Goal: Information Seeking & Learning: Learn about a topic

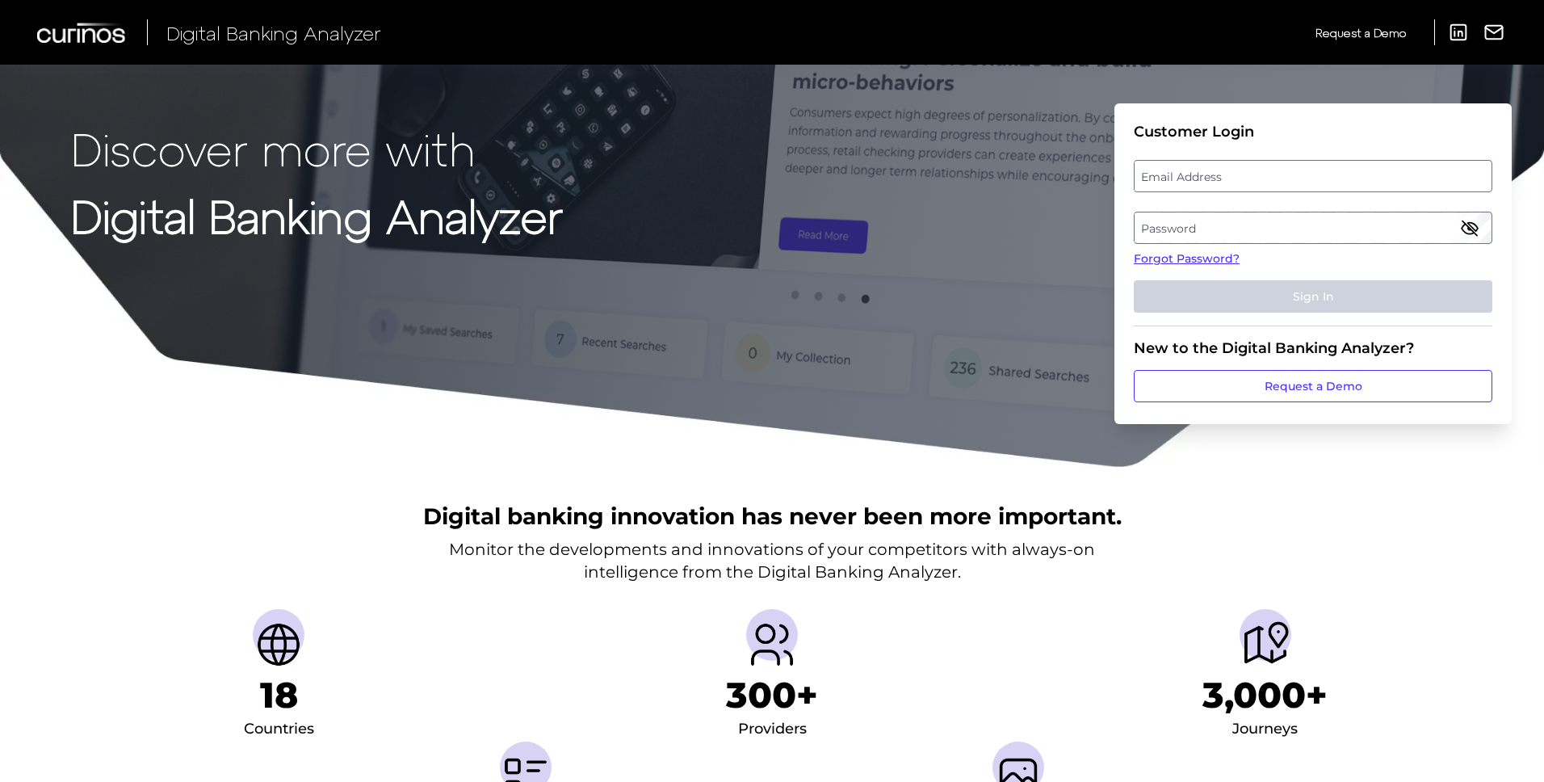
click at [1231, 183] on label "Email Address" at bounding box center [1313, 176] width 356 height 29
click at [1231, 183] on input "email" at bounding box center [1313, 176] width 359 height 32
click at [1216, 183] on input "Email Address" at bounding box center [1313, 176] width 359 height 32
type input "[PERSON_NAME][EMAIL_ADDRESS][PERSON_NAME][DOMAIN_NAME]"
click at [1217, 233] on label "Password" at bounding box center [1313, 227] width 356 height 29
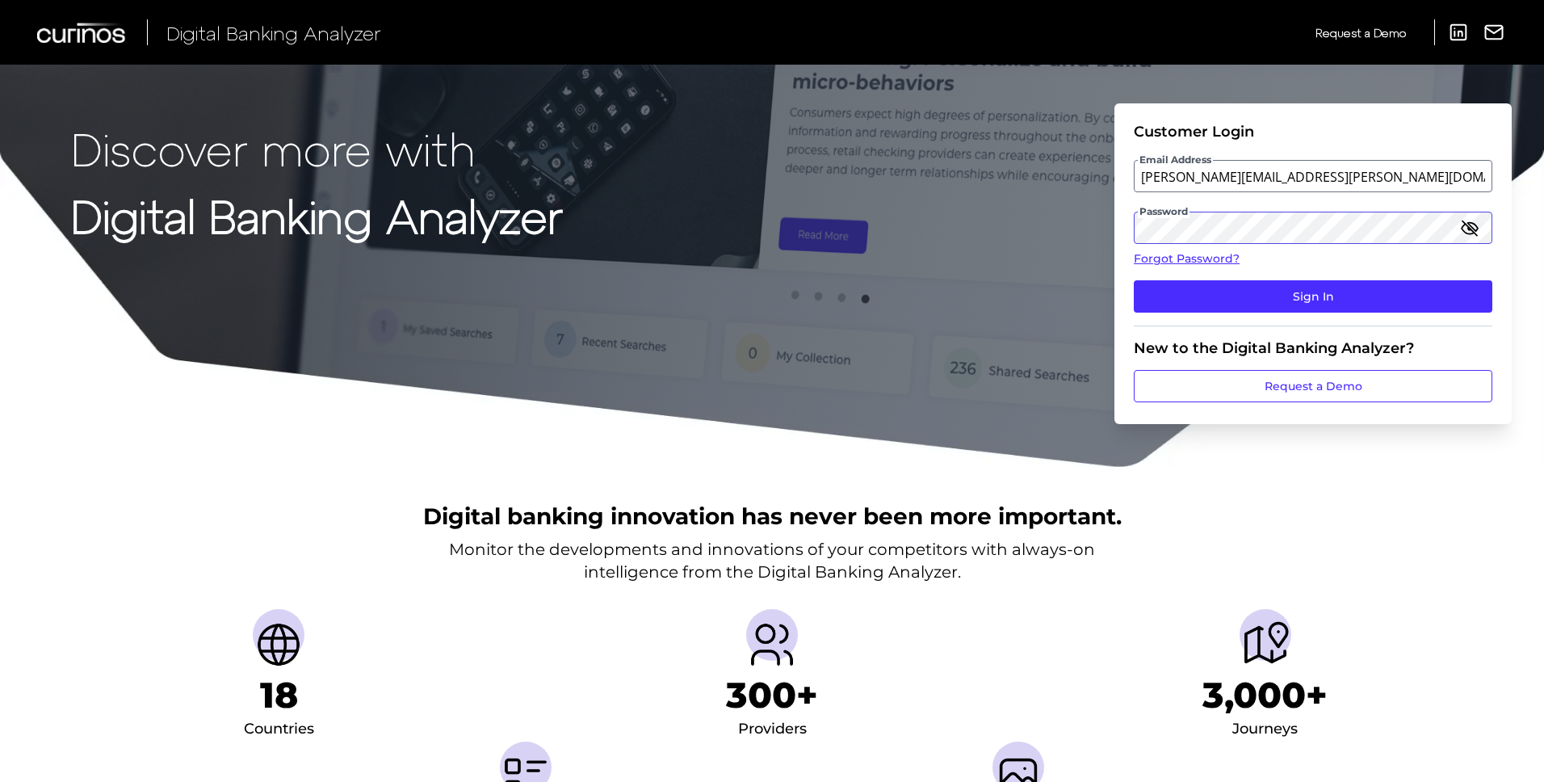
click at [1134, 280] on button "Sign In" at bounding box center [1313, 296] width 359 height 32
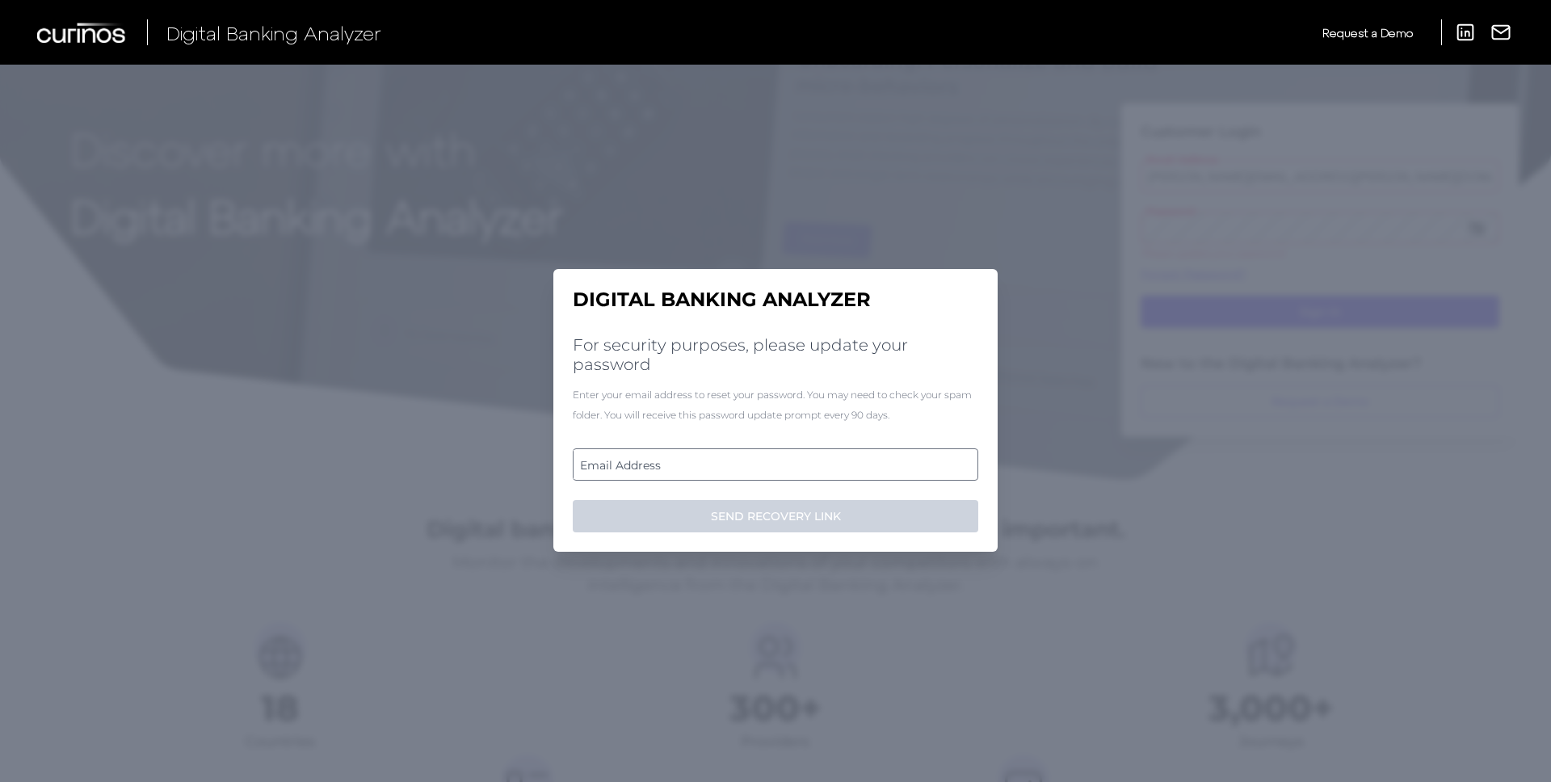
click at [808, 483] on form "Email Address SEND RECOVERY LINK" at bounding box center [775, 490] width 405 height 84
click at [808, 472] on label "Email Address" at bounding box center [774, 464] width 403 height 29
click at [808, 472] on input "email" at bounding box center [775, 464] width 405 height 32
click at [657, 466] on input "Email Address" at bounding box center [775, 464] width 405 height 32
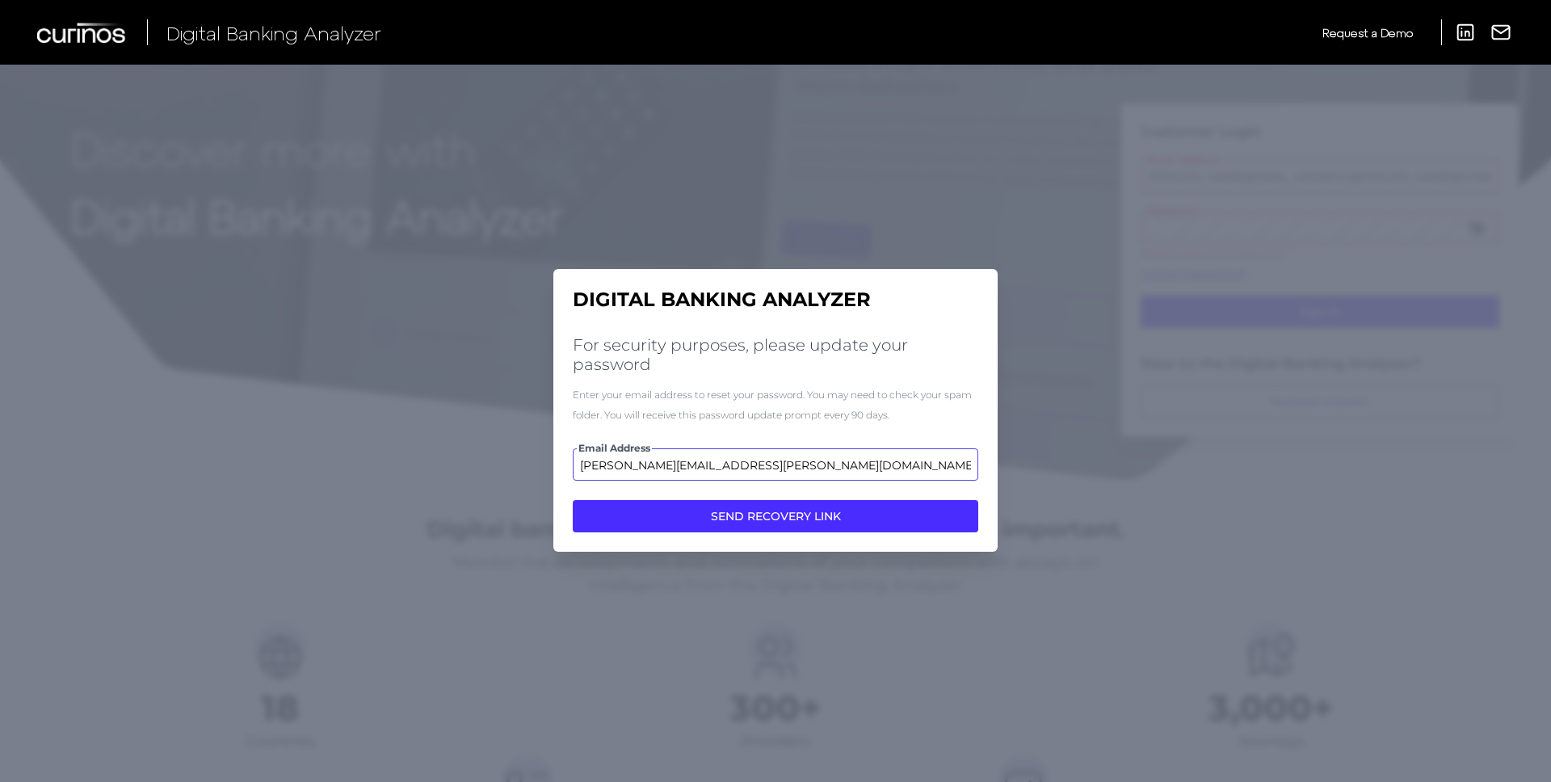
type input "[PERSON_NAME][EMAIL_ADDRESS][PERSON_NAME][DOMAIN_NAME]"
click at [573, 500] on button "SEND RECOVERY LINK" at bounding box center [775, 516] width 405 height 32
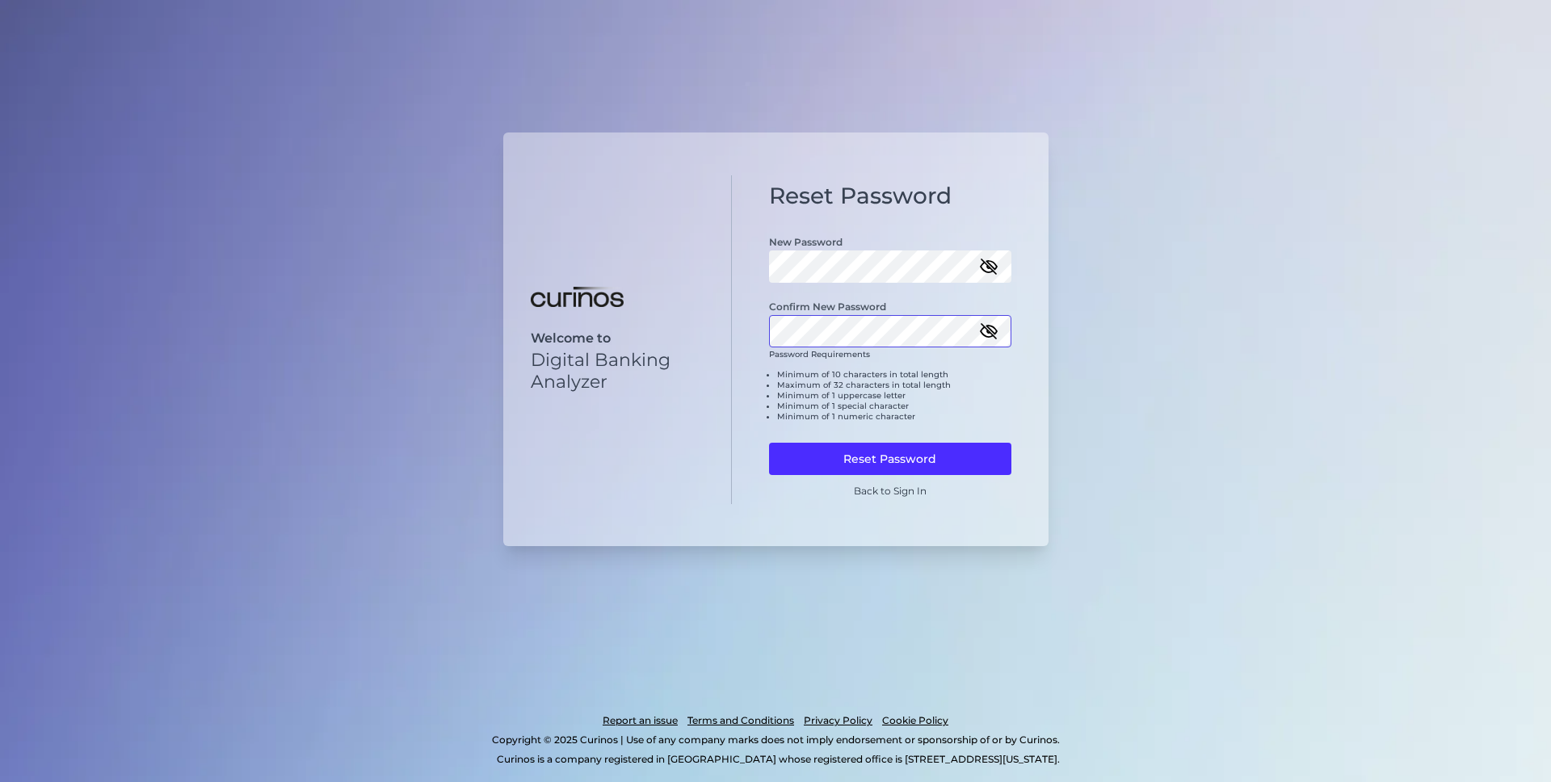
click at [769, 443] on button "Reset Password" at bounding box center [890, 459] width 242 height 32
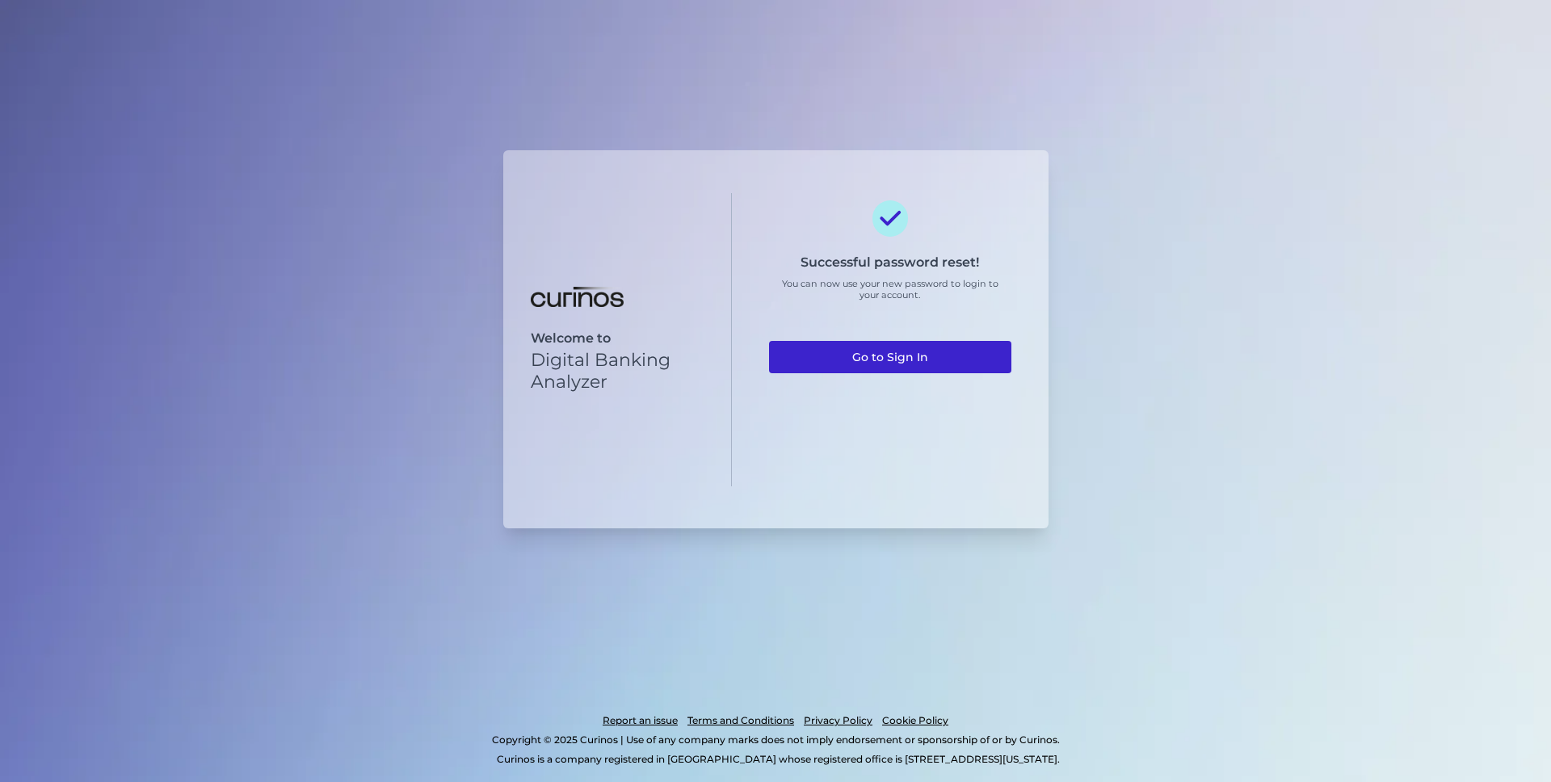
click at [953, 355] on link "Go to Sign In" at bounding box center [890, 357] width 242 height 32
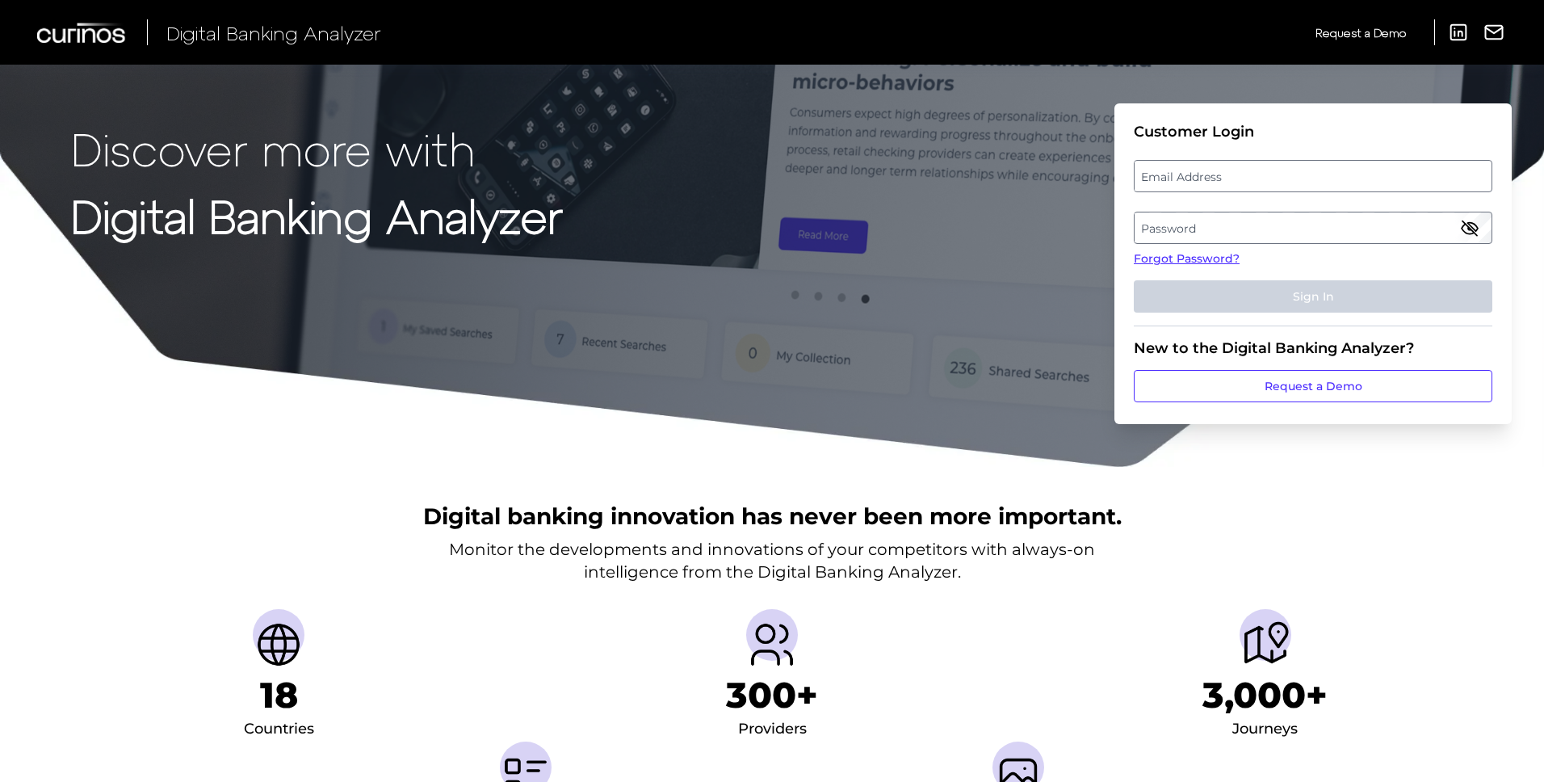
click at [1197, 180] on label "Email Address" at bounding box center [1313, 176] width 356 height 29
click at [1197, 180] on input "email" at bounding box center [1313, 176] width 359 height 32
click at [1175, 178] on input "Email Address" at bounding box center [1313, 176] width 359 height 32
type input "[PERSON_NAME][EMAIL_ADDRESS][PERSON_NAME][DOMAIN_NAME]"
click at [1152, 234] on label "Password" at bounding box center [1313, 227] width 356 height 29
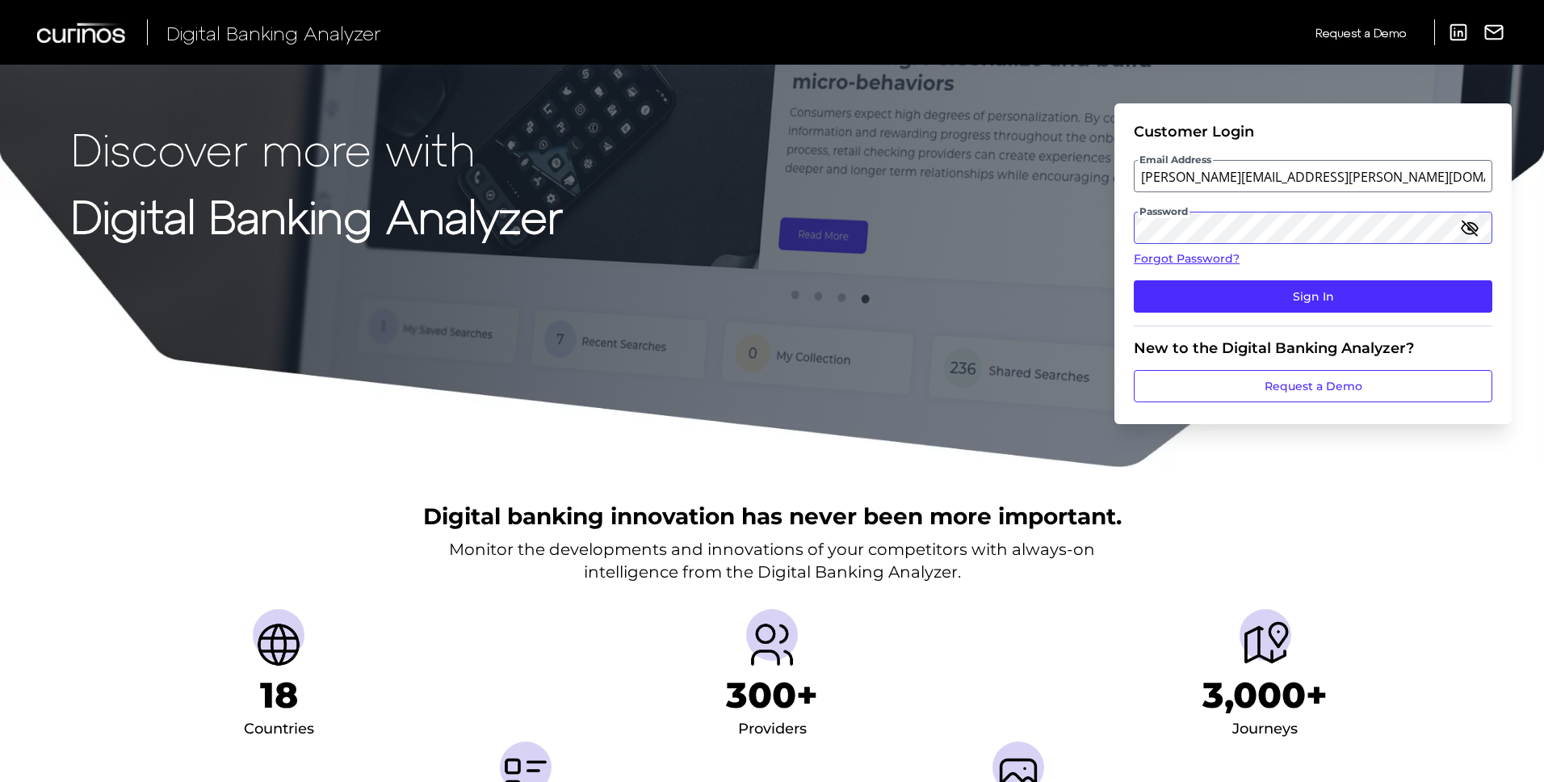
click at [1134, 280] on button "Sign In" at bounding box center [1313, 296] width 359 height 32
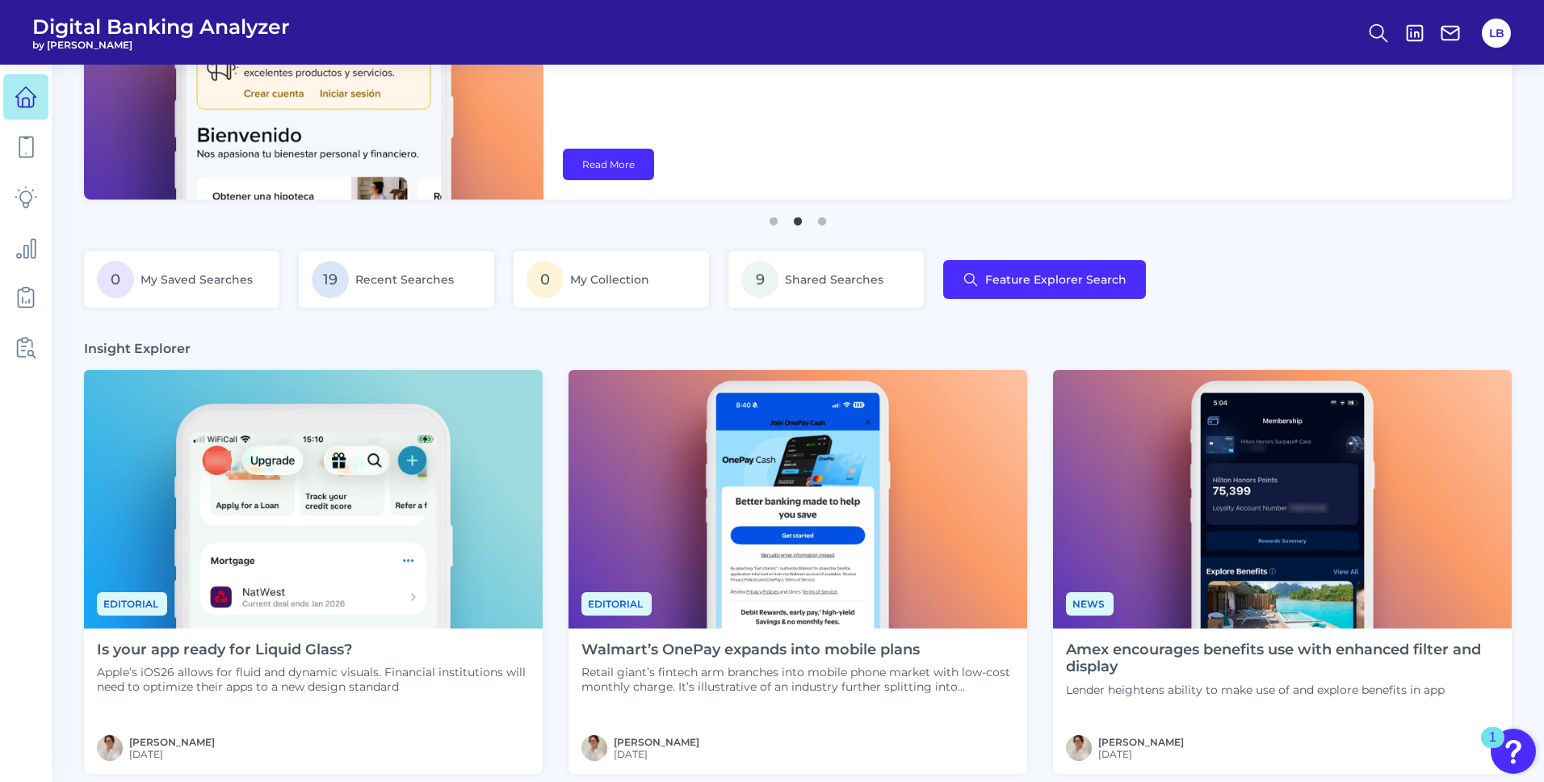
scroll to position [146, 0]
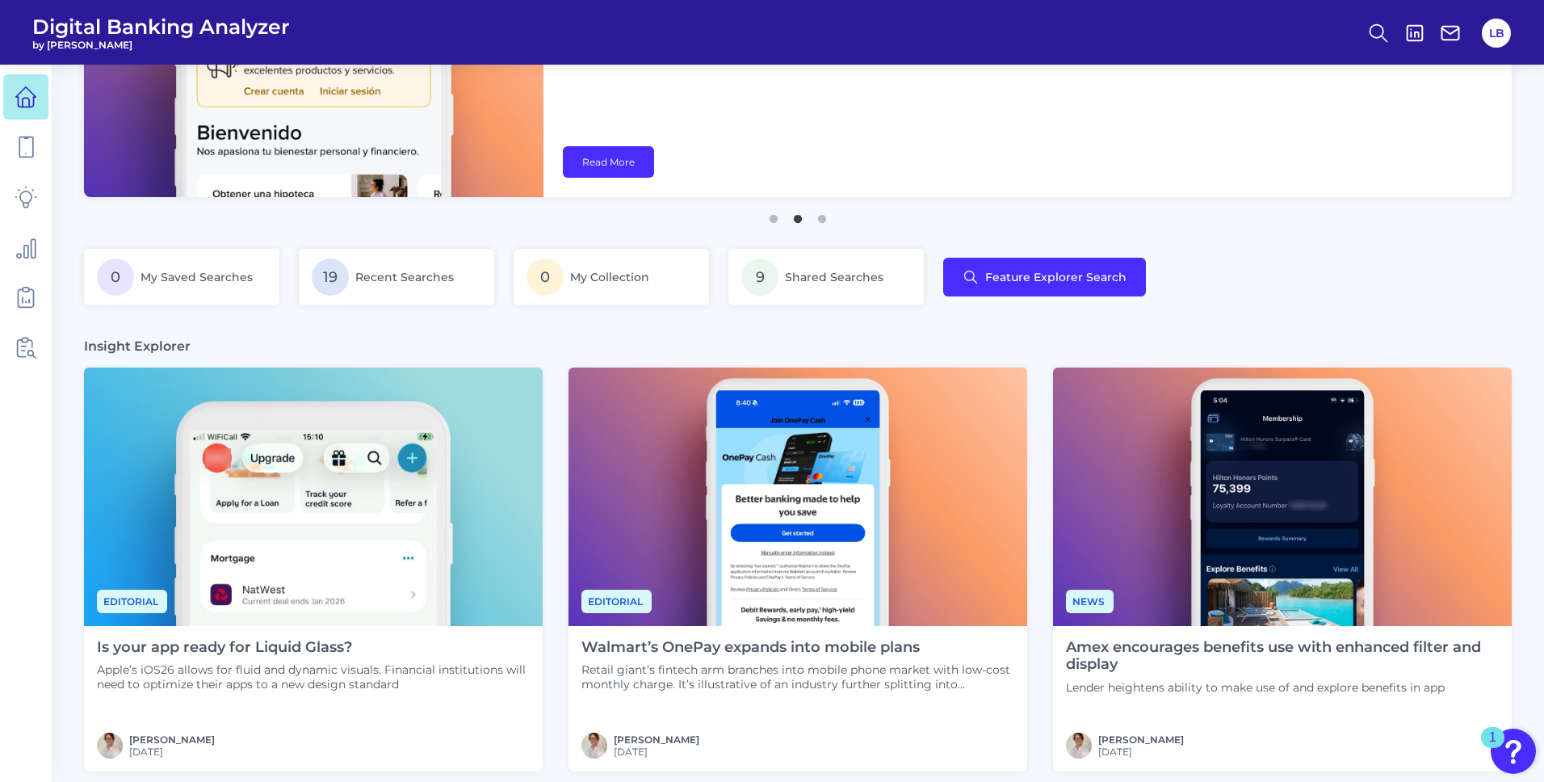
click at [324, 685] on p "Apple’s iOS26 allows for fluid and dynamic visuals. Financial institutions will…" at bounding box center [313, 676] width 433 height 29
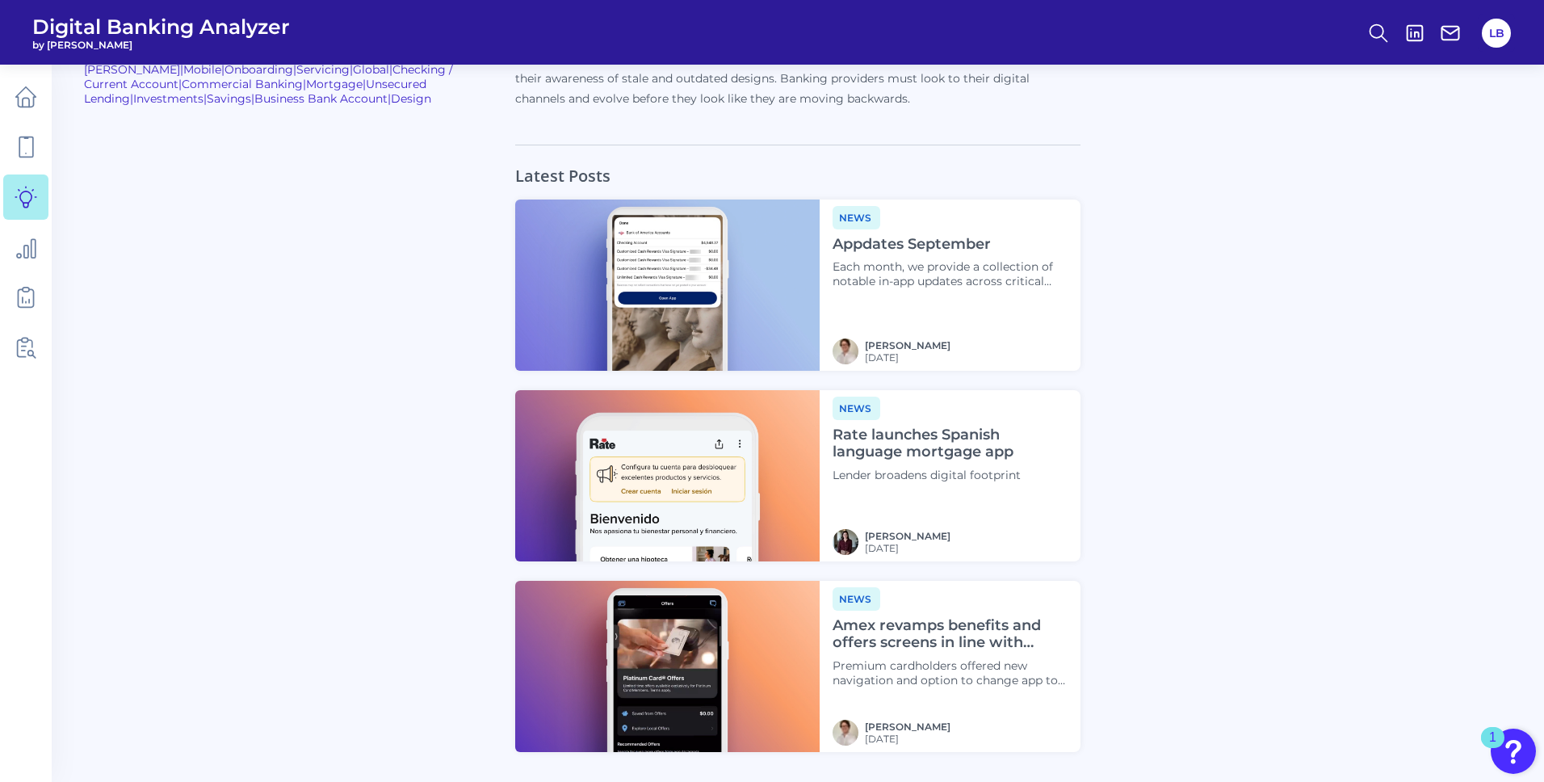
scroll to position [1544, 0]
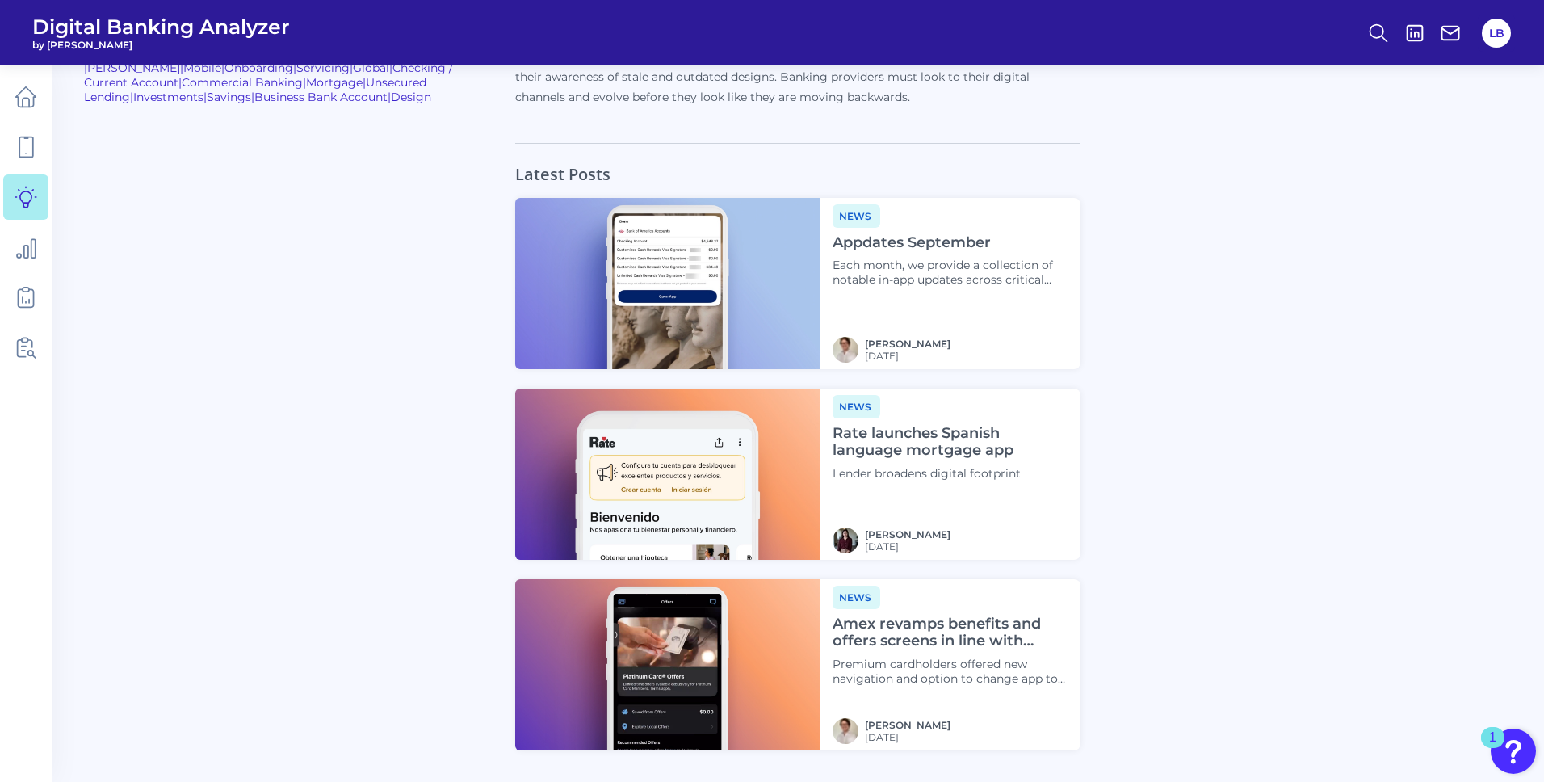
click at [921, 622] on h4 "Amex revamps benefits and offers screens in line with Platinum overhaul" at bounding box center [950, 632] width 235 height 35
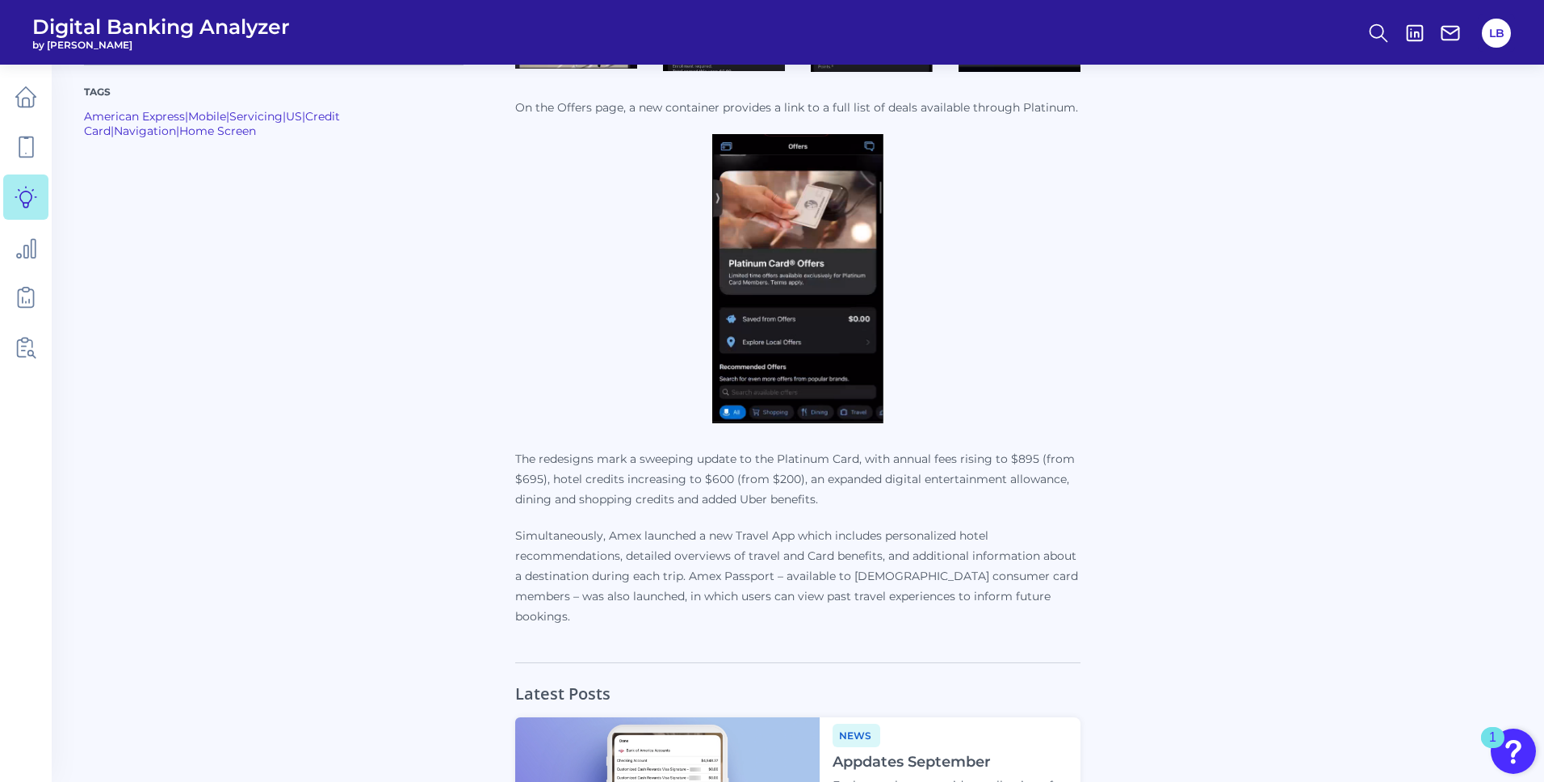
scroll to position [2042, 0]
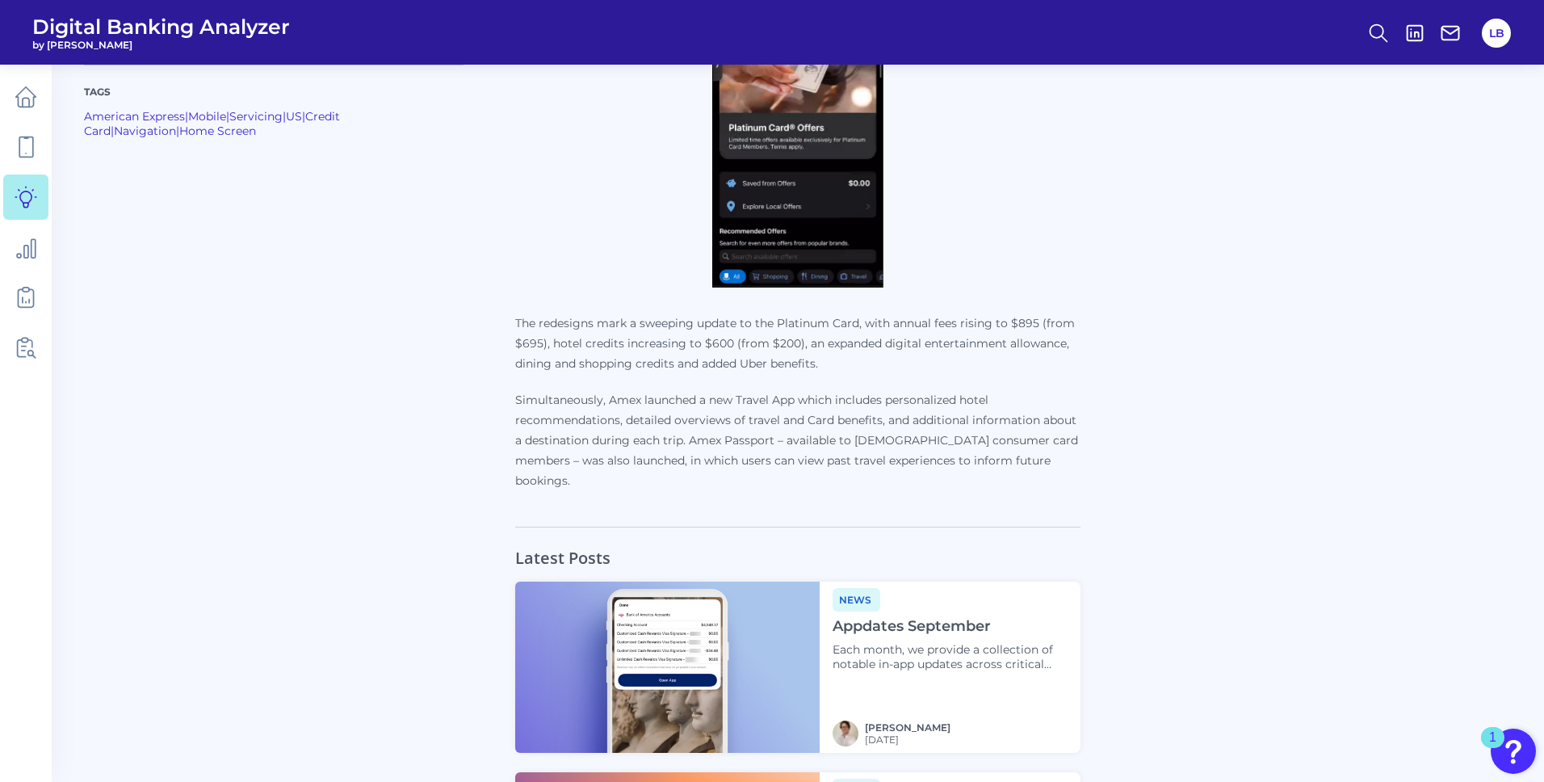
click at [934, 618] on h4 "Appdates September" at bounding box center [950, 627] width 235 height 18
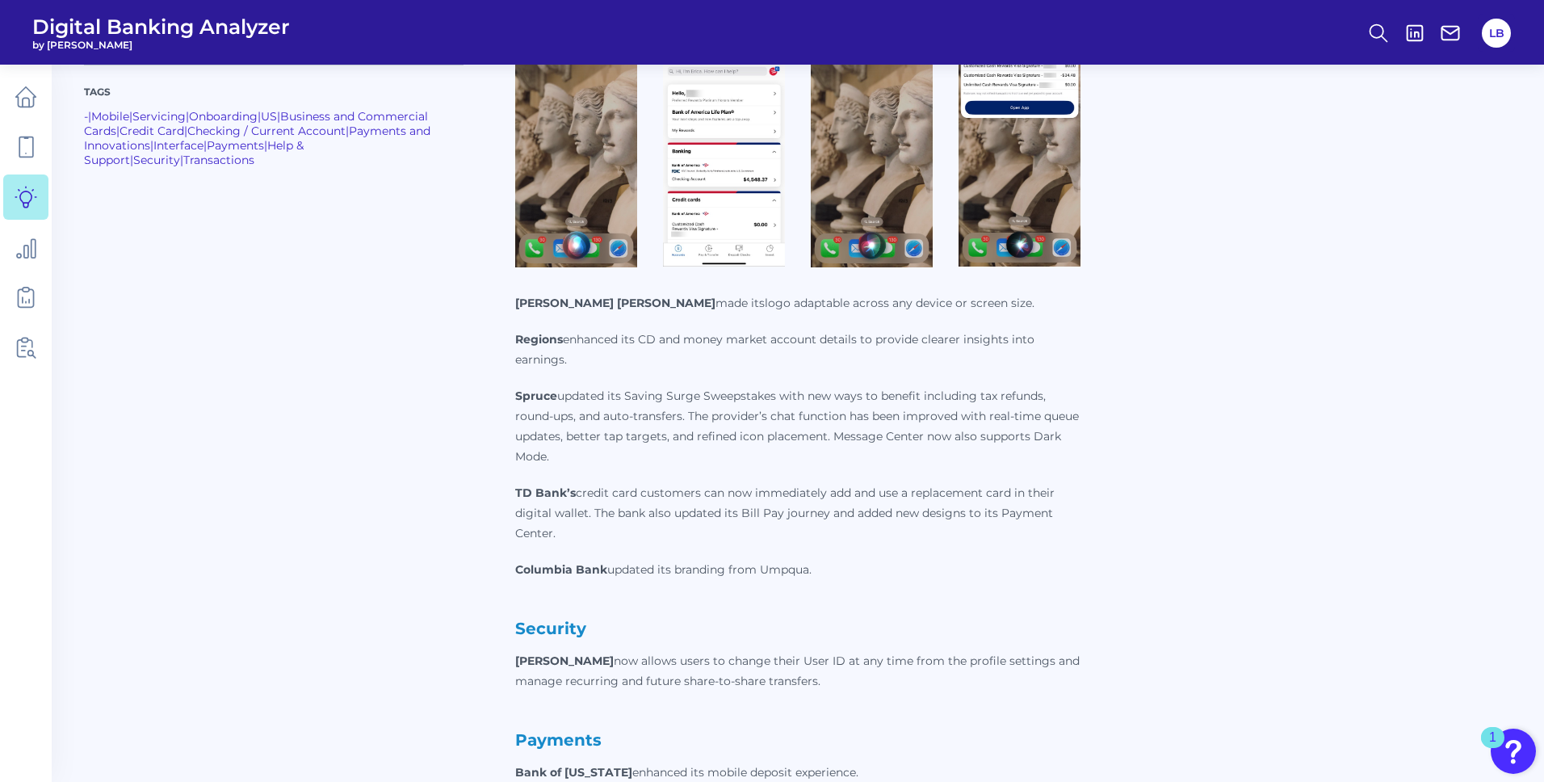
scroll to position [878, 0]
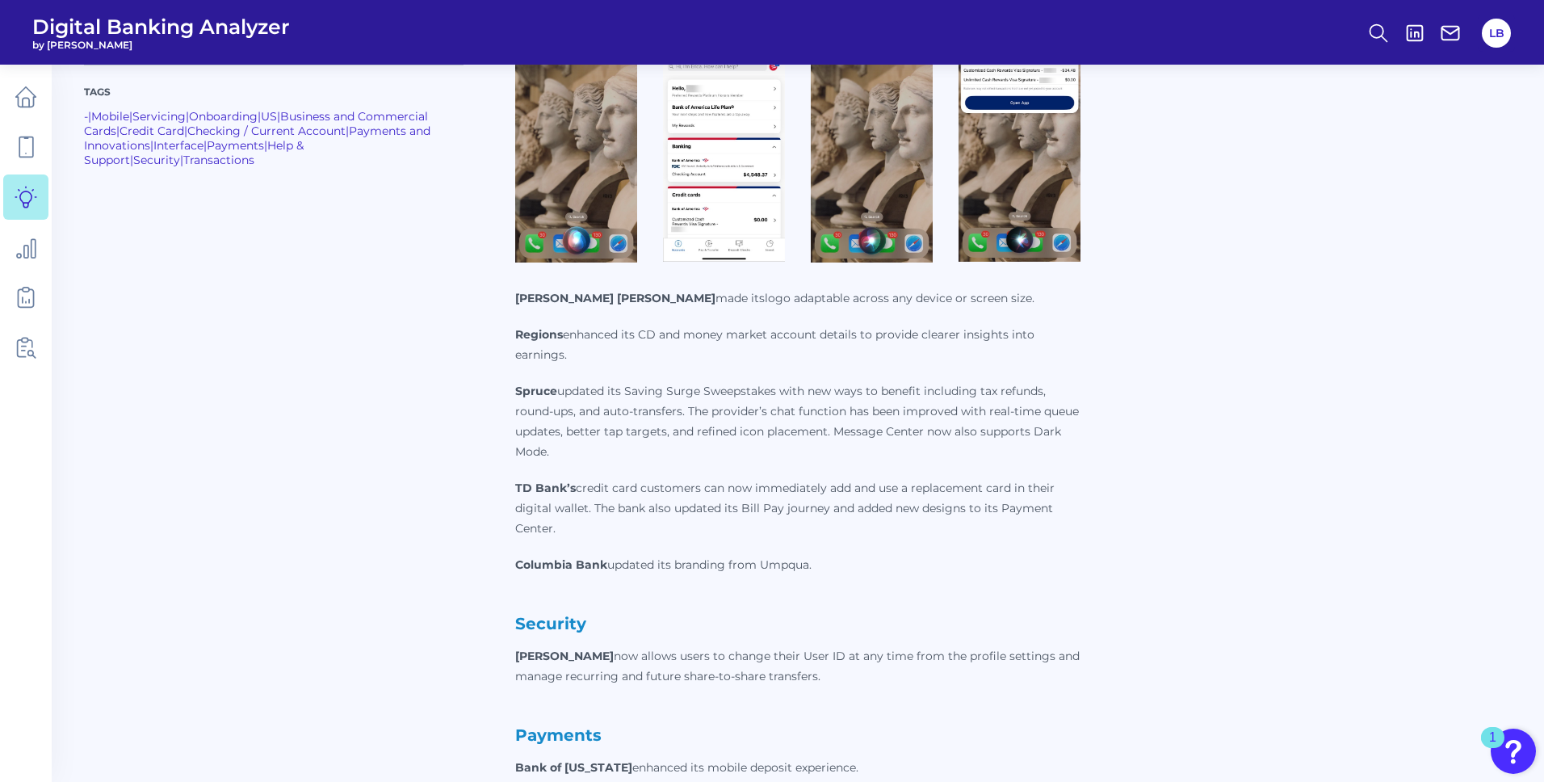
click at [525, 384] on strong "Spruce" at bounding box center [536, 391] width 42 height 15
copy strong "Spruce"
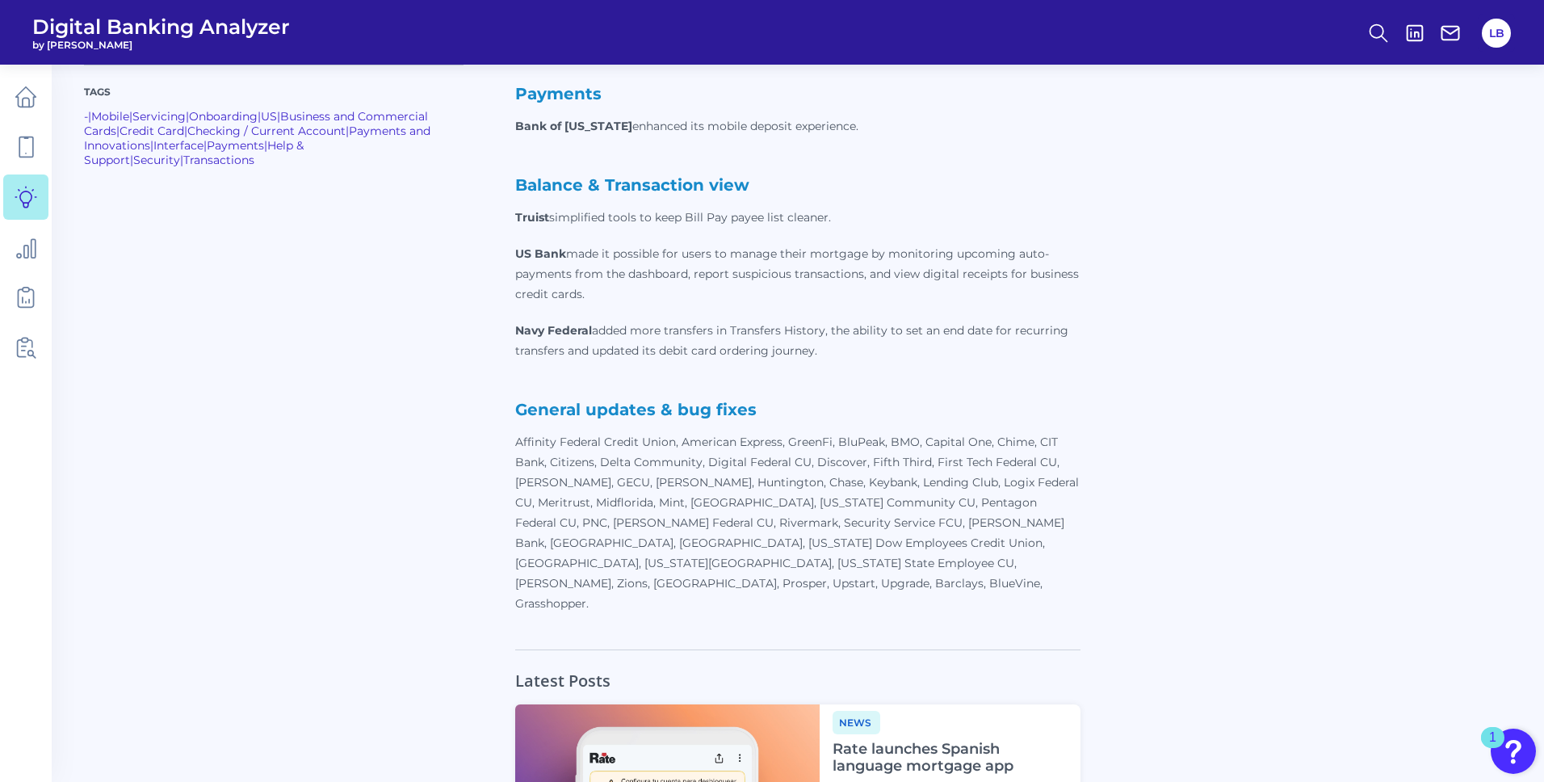
scroll to position [1584, 0]
